Goal: Information Seeking & Learning: Learn about a topic

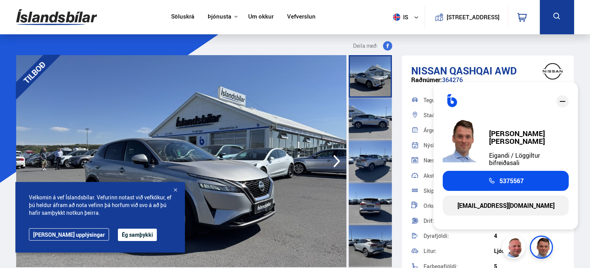
scroll to position [194, 0]
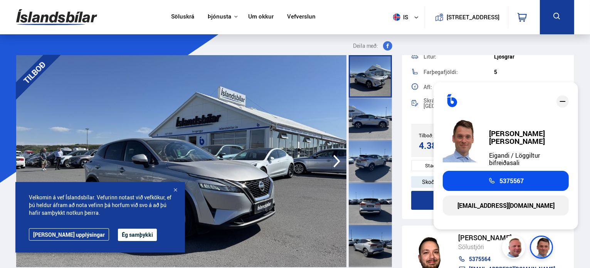
click at [563, 104] on icon "close" at bounding box center [562, 101] width 9 height 9
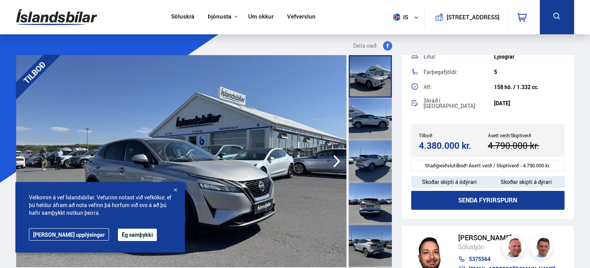
click at [569, 59] on div "Nissan Qashqai AWD Raðnúmer: 364276 Tegund: Sportjeppi Staðsetning: Á [GEOGRAPH…" at bounding box center [488, 40] width 172 height 358
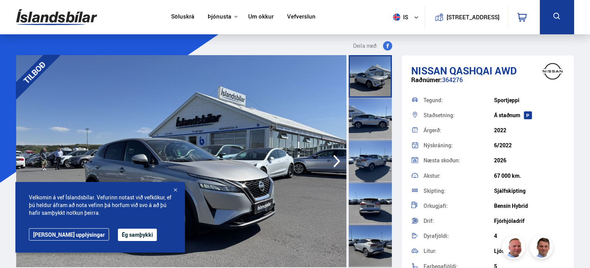
click at [336, 163] on icon "button" at bounding box center [336, 161] width 15 height 18
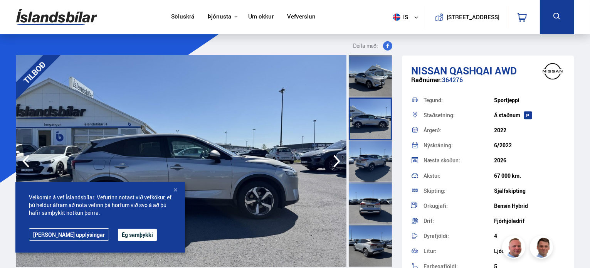
click at [336, 163] on icon "button" at bounding box center [336, 161] width 15 height 18
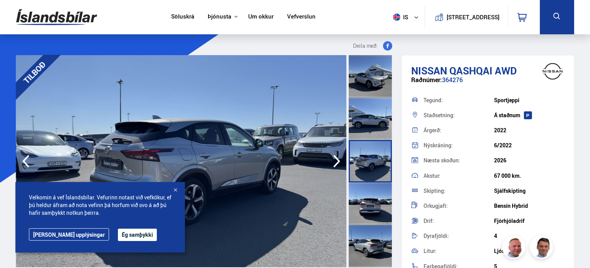
click at [176, 189] on div at bounding box center [175, 190] width 8 height 8
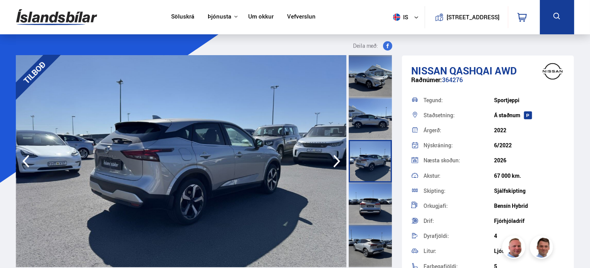
click at [338, 160] on icon "button" at bounding box center [336, 161] width 7 height 13
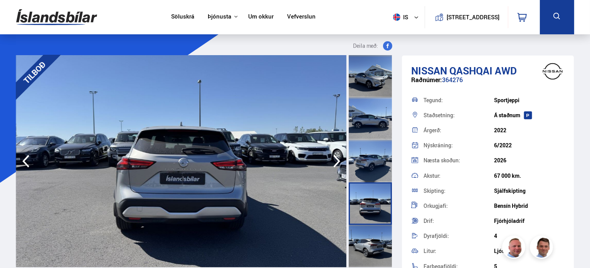
click at [338, 160] on icon "button" at bounding box center [336, 161] width 7 height 13
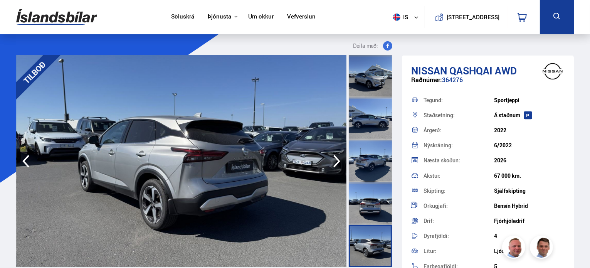
click at [338, 160] on icon "button" at bounding box center [336, 161] width 7 height 13
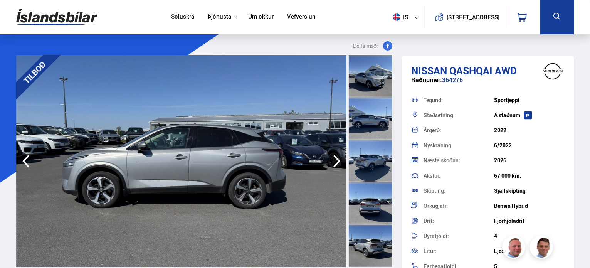
click at [338, 160] on icon "button" at bounding box center [336, 161] width 7 height 13
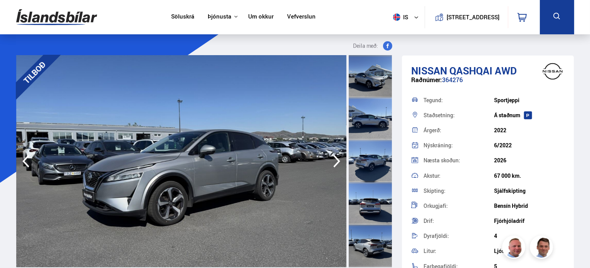
click at [338, 160] on icon "button" at bounding box center [336, 161] width 7 height 13
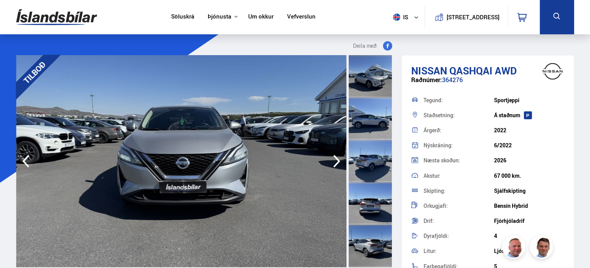
click at [338, 160] on icon "button" at bounding box center [336, 161] width 7 height 13
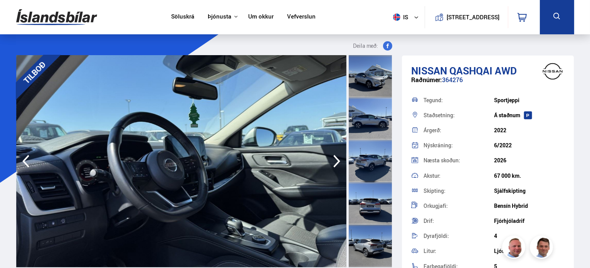
click at [338, 160] on icon "button" at bounding box center [336, 161] width 7 height 13
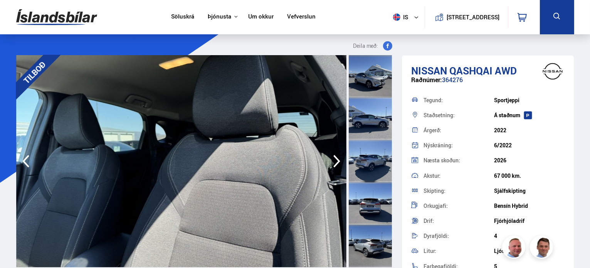
click at [338, 160] on icon "button" at bounding box center [336, 161] width 7 height 13
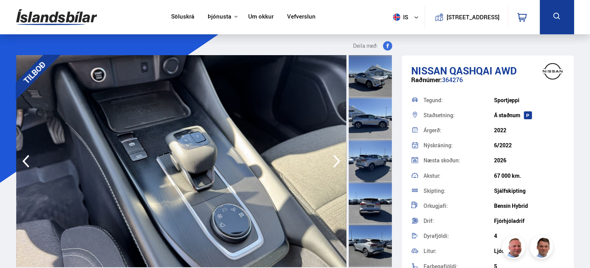
click at [338, 160] on icon "button" at bounding box center [336, 161] width 7 height 13
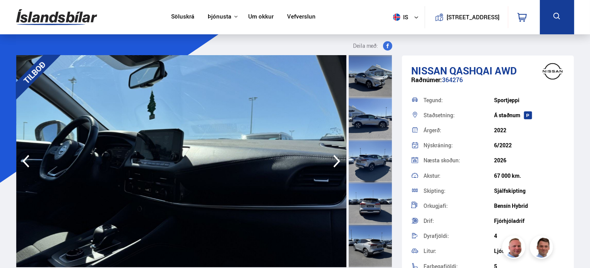
click at [338, 160] on icon "button" at bounding box center [336, 161] width 7 height 13
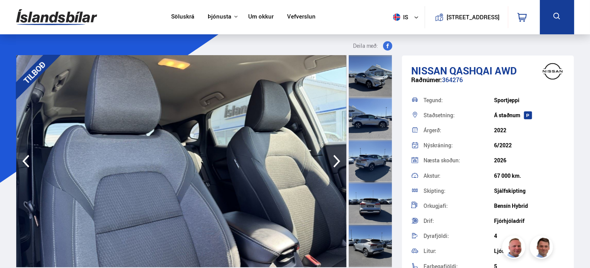
click at [338, 160] on icon "button" at bounding box center [336, 161] width 7 height 13
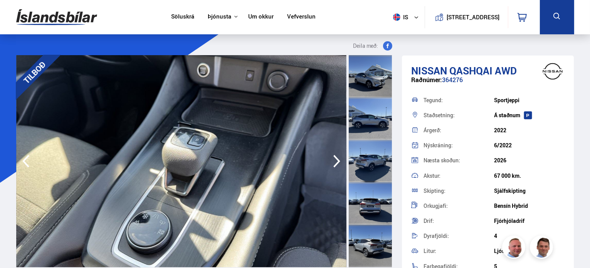
click at [338, 160] on icon "button" at bounding box center [336, 161] width 7 height 13
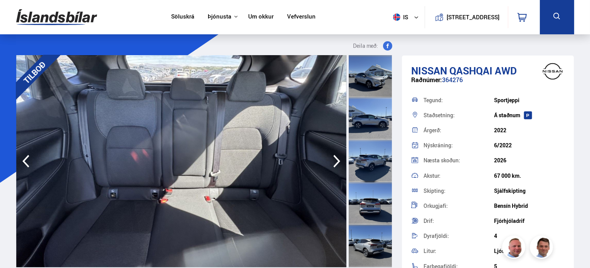
click at [338, 160] on icon "button" at bounding box center [336, 161] width 7 height 13
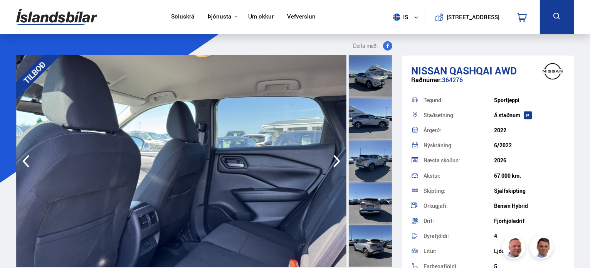
click at [338, 160] on icon "button" at bounding box center [336, 161] width 7 height 13
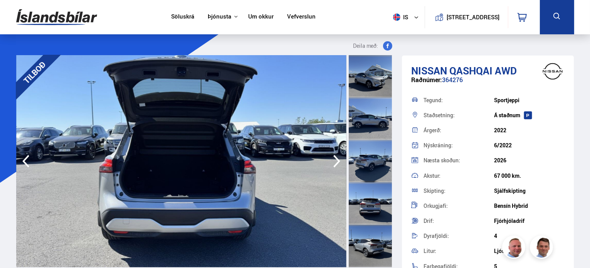
click at [338, 160] on icon "button" at bounding box center [336, 161] width 7 height 13
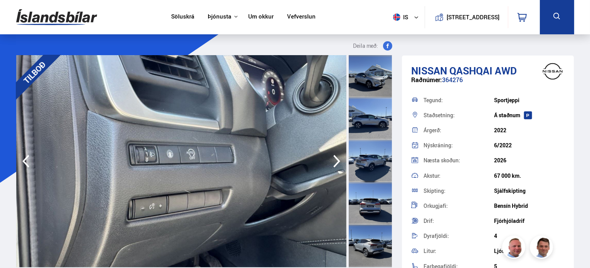
click at [338, 160] on icon "button" at bounding box center [336, 161] width 7 height 13
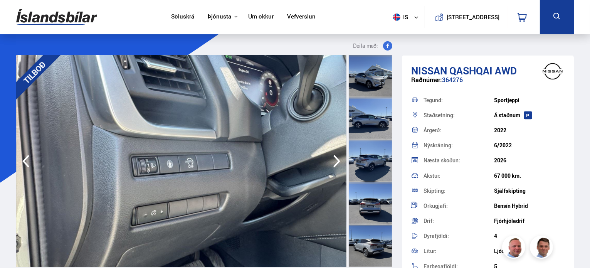
click at [338, 160] on icon "button" at bounding box center [336, 161] width 7 height 13
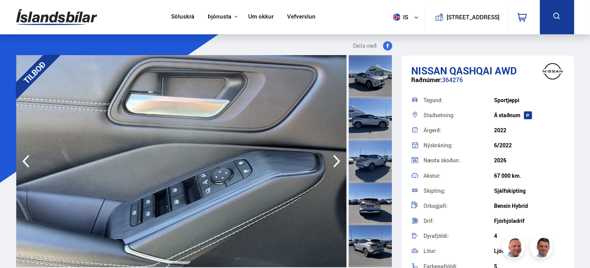
click at [338, 160] on icon "button" at bounding box center [336, 161] width 7 height 13
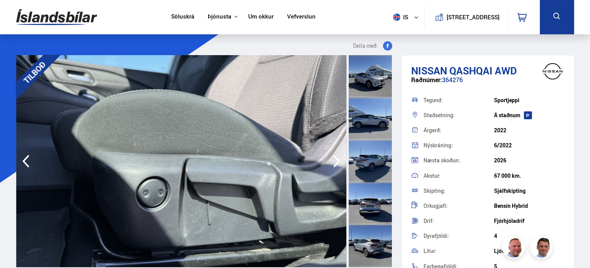
click at [338, 160] on icon "button" at bounding box center [336, 161] width 7 height 13
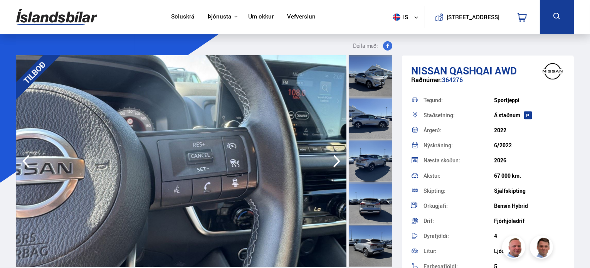
click at [338, 160] on icon "button" at bounding box center [336, 161] width 7 height 13
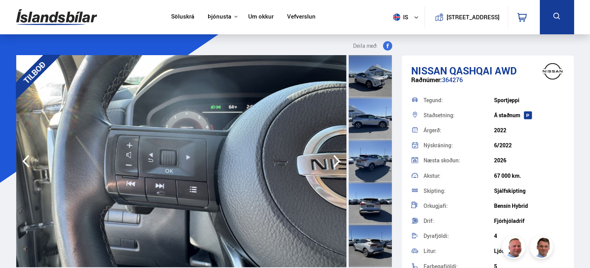
click at [338, 160] on icon "button" at bounding box center [336, 161] width 7 height 13
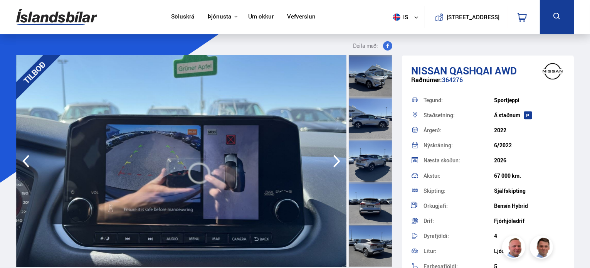
click at [338, 160] on icon "button" at bounding box center [336, 161] width 7 height 13
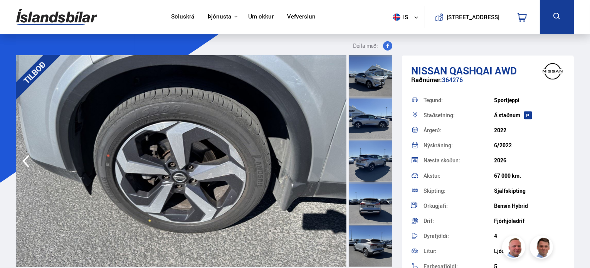
click at [338, 160] on img at bounding box center [181, 161] width 330 height 212
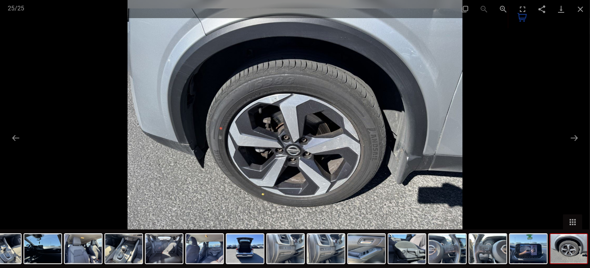
click at [338, 160] on img at bounding box center [295, 134] width 335 height 268
click at [572, 135] on button "Next slide" at bounding box center [574, 137] width 16 height 15
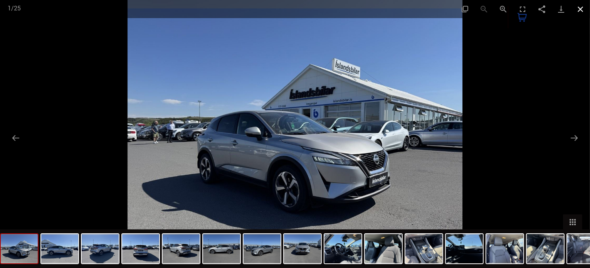
click at [580, 3] on button "Close gallery" at bounding box center [580, 9] width 19 height 18
